Goal: Check status

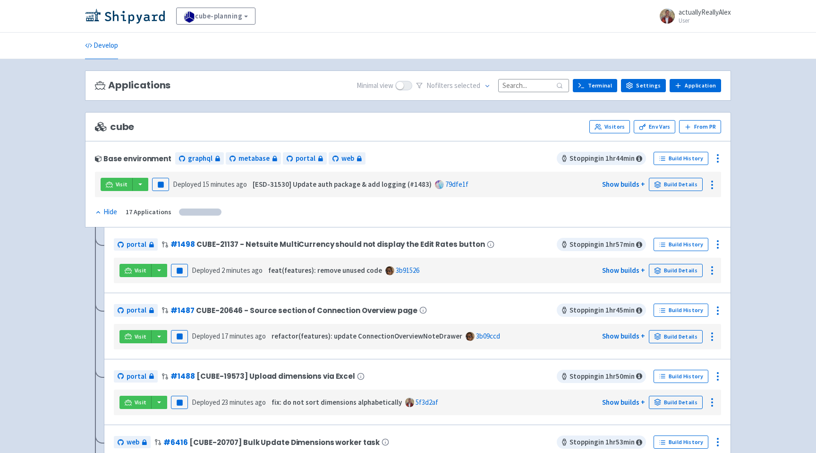
click at [499, 152] on div "Base environment graphql metabase portal web" at bounding box center [326, 158] width 462 height 15
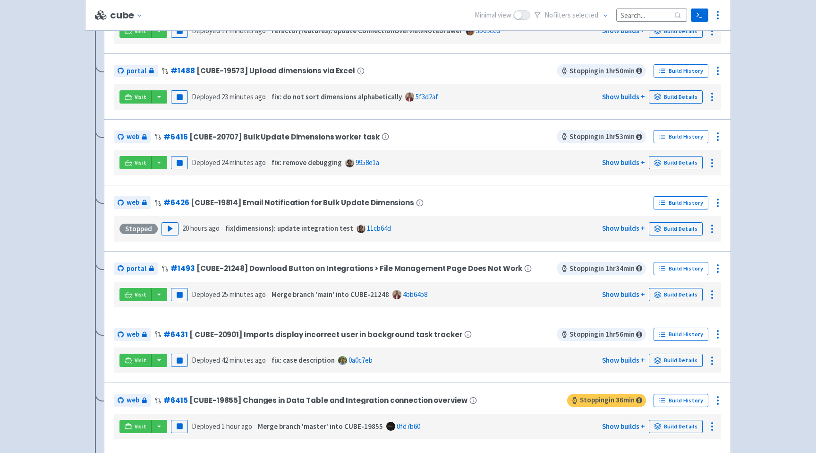
scroll to position [307, 0]
click at [688, 268] on link "Build History" at bounding box center [681, 267] width 55 height 13
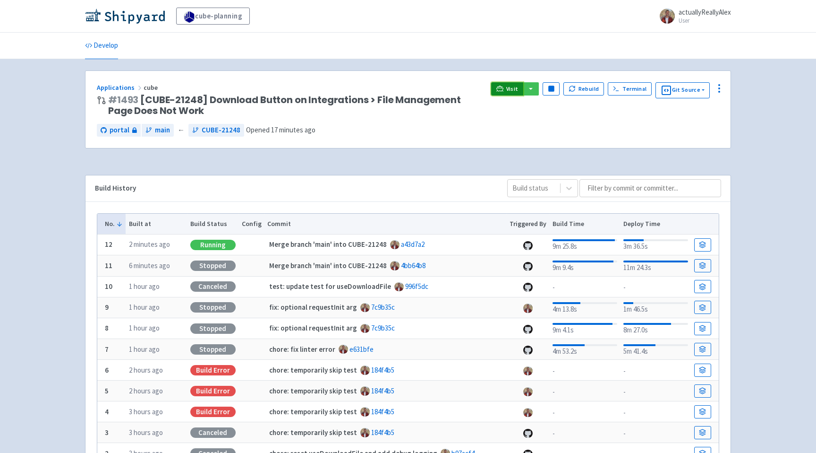
click at [512, 91] on span "Visit" at bounding box center [512, 89] width 12 height 8
